Goal: Task Accomplishment & Management: Manage account settings

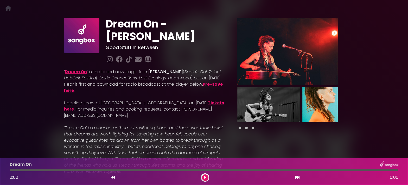
scroll to position [7, 0]
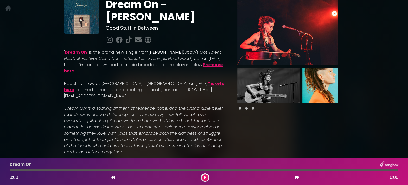
scroll to position [34, 0]
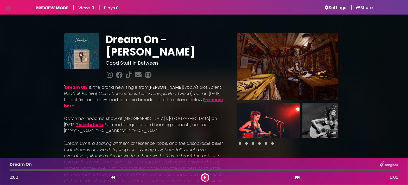
click at [335, 7] on h6 "Settings" at bounding box center [335, 7] width 22 height 5
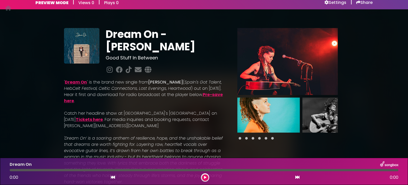
scroll to position [1, 0]
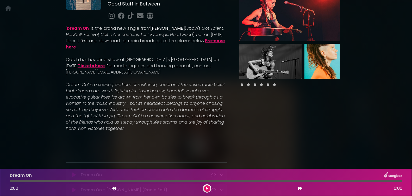
scroll to position [32, 0]
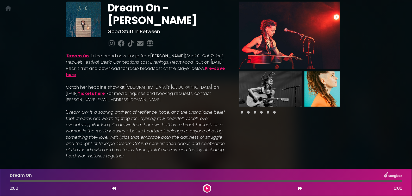
click at [248, 112] on span at bounding box center [248, 112] width 3 height 3
click at [255, 112] on span at bounding box center [254, 112] width 3 height 3
click at [260, 112] on span at bounding box center [261, 112] width 3 height 3
click at [267, 112] on span at bounding box center [267, 112] width 3 height 3
click at [273, 112] on span at bounding box center [274, 112] width 3 height 3
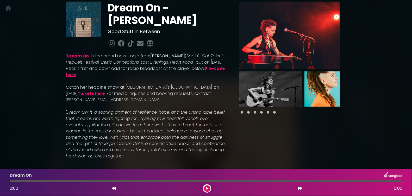
scroll to position [31, 0]
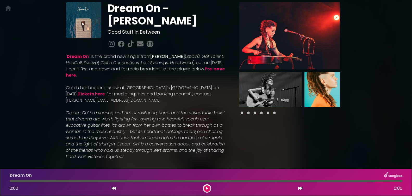
click at [324, 91] on img at bounding box center [335, 89] width 62 height 35
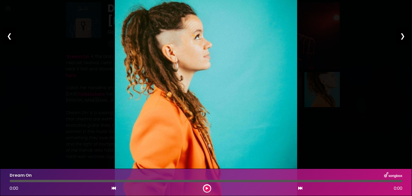
scroll to position [63, 0]
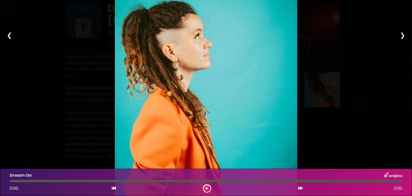
click at [10, 36] on div "❮" at bounding box center [10, 35] width 14 height 18
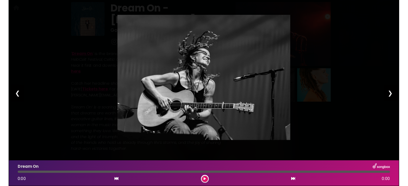
scroll to position [0, 0]
